Goal: Information Seeking & Learning: Learn about a topic

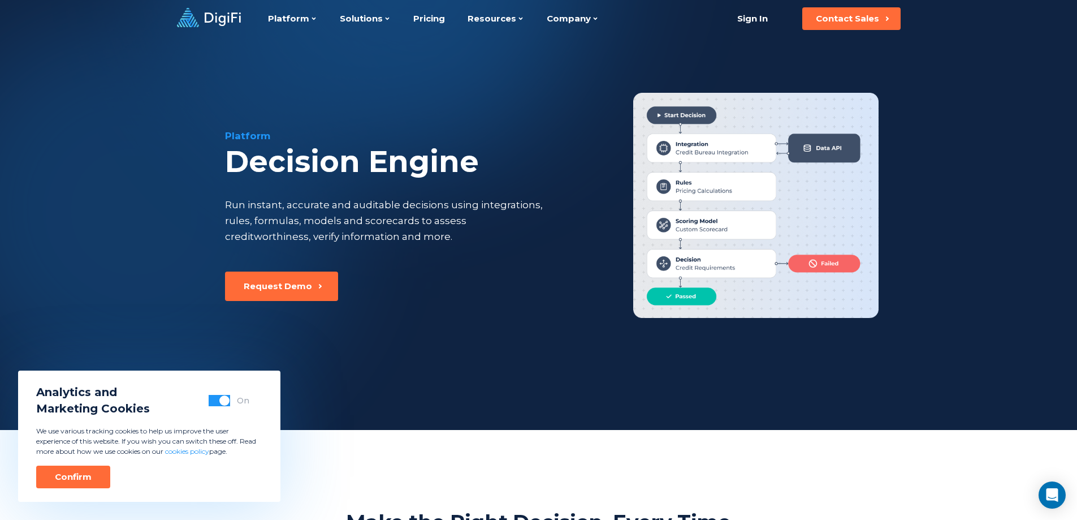
click at [402, 427] on div "Platform Decision Engine Run instant, accurate and auditable decisions using in…" at bounding box center [538, 215] width 1077 height 430
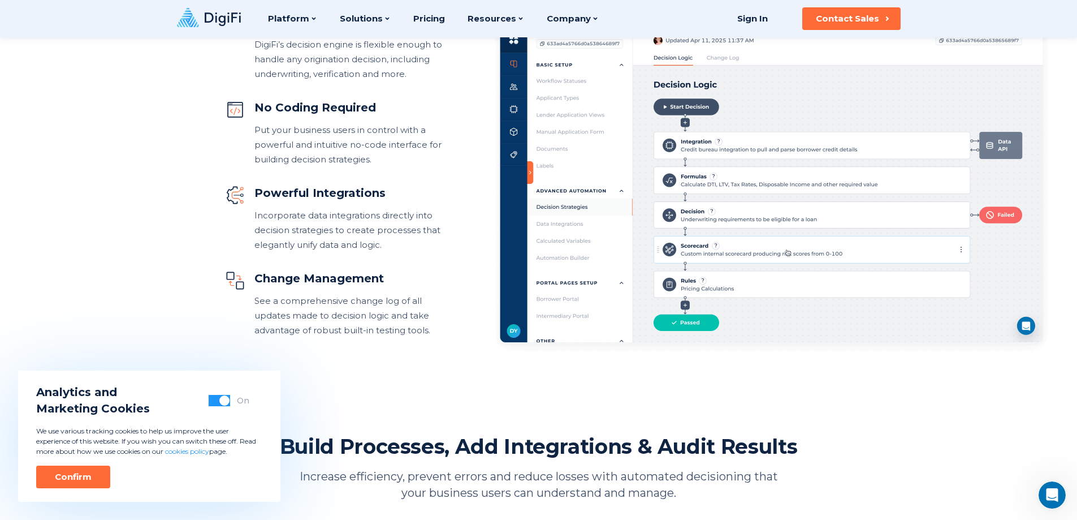
scroll to position [503, 0]
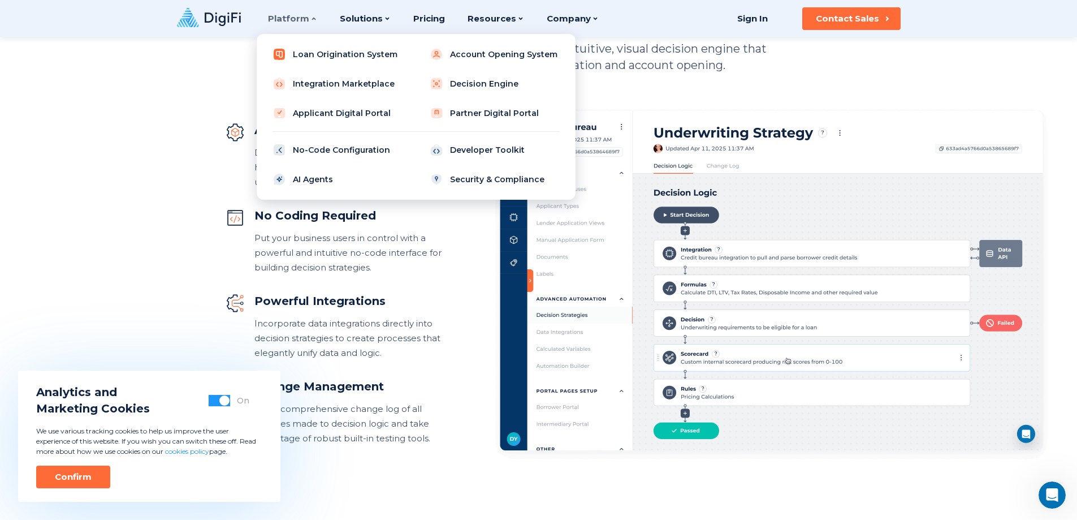
click at [319, 52] on link "Loan Origination System" at bounding box center [338, 54] width 144 height 23
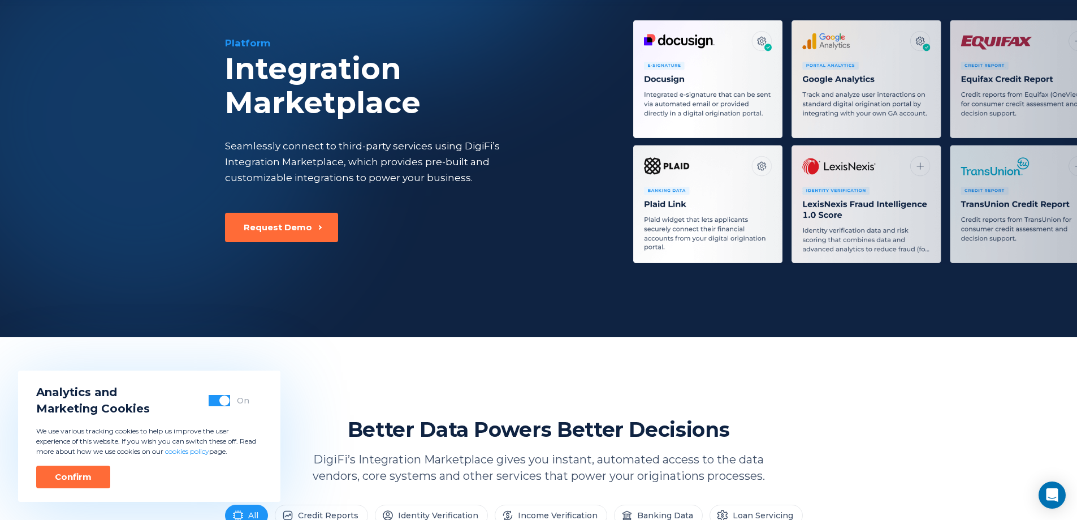
scroll to position [113, 0]
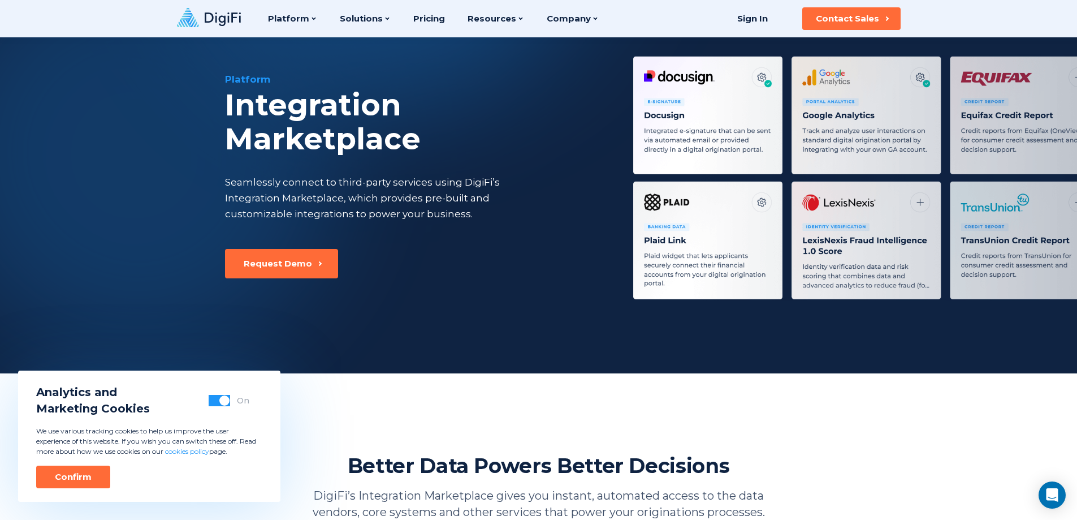
scroll to position [0, 0]
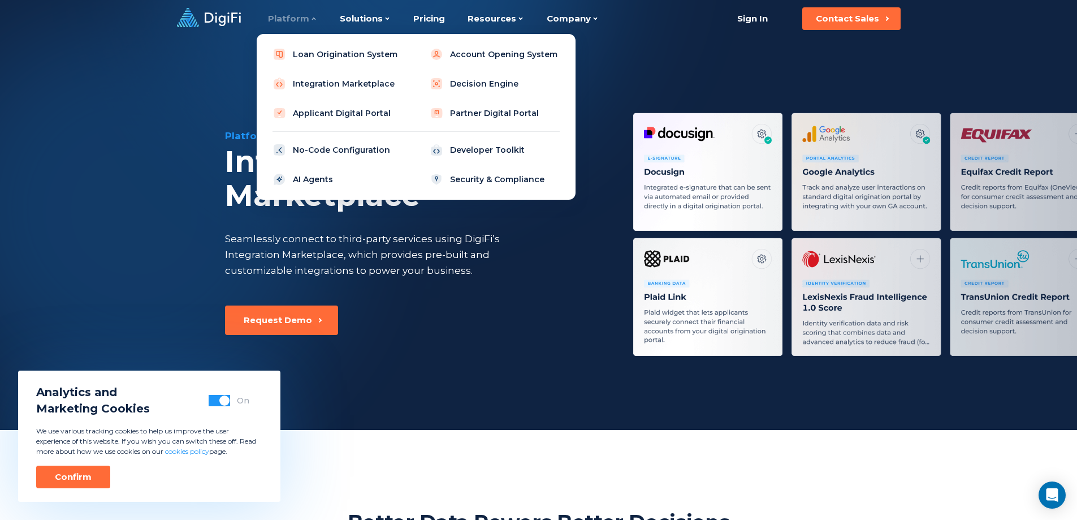
drag, startPoint x: 503, startPoint y: 88, endPoint x: 501, endPoint y: 101, distance: 13.1
click at [503, 88] on link "Decision Engine" at bounding box center [495, 83] width 144 height 23
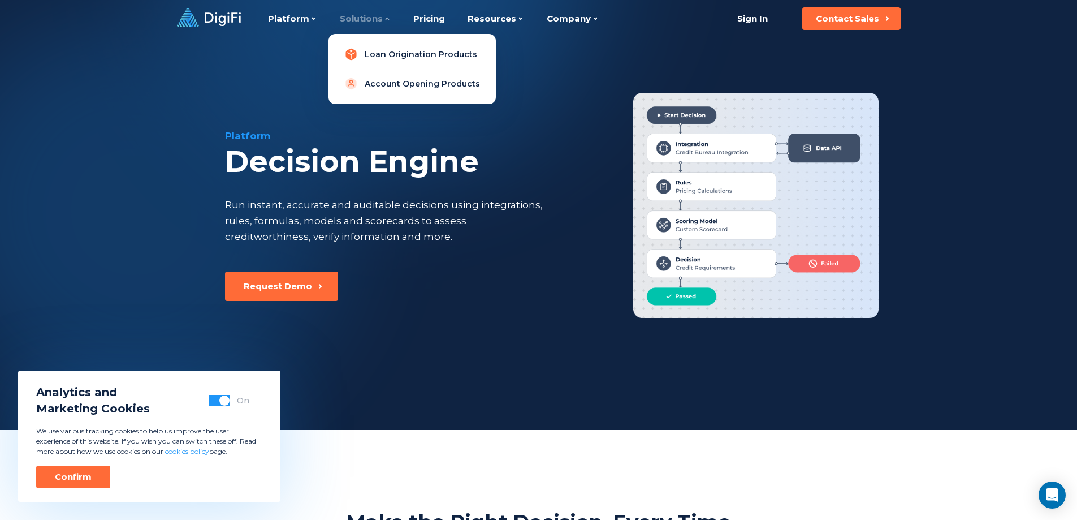
click at [377, 53] on link "Loan Origination Products" at bounding box center [412, 54] width 149 height 23
